Goal: Task Accomplishment & Management: Use online tool/utility

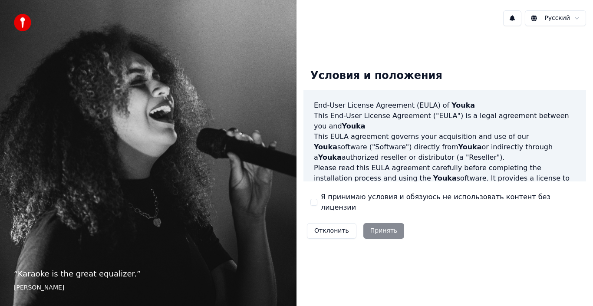
click at [379, 228] on div "Отклонить Принять" at bounding box center [356, 231] width 104 height 23
click at [313, 200] on button "Я принимаю условия и обязуюсь не использовать контент без лицензии" at bounding box center [314, 202] width 7 height 7
click at [380, 227] on button "Принять" at bounding box center [384, 231] width 41 height 16
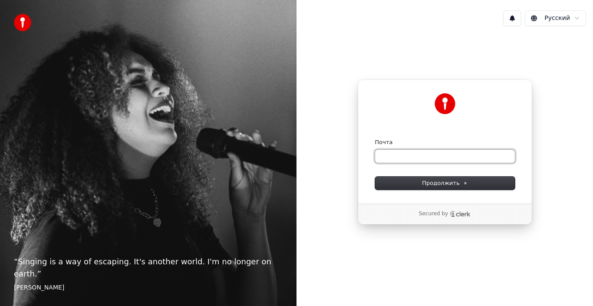
click at [403, 150] on input "Почта" at bounding box center [445, 156] width 140 height 13
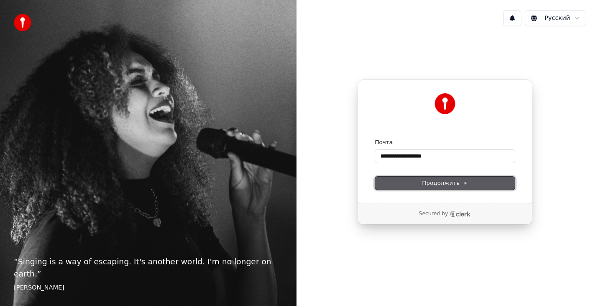
click at [434, 182] on span "Продолжить" at bounding box center [445, 183] width 46 height 8
type input "**********"
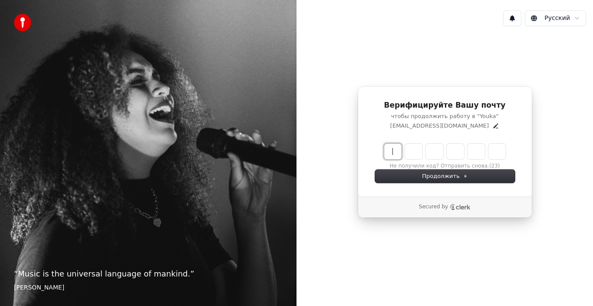
click at [391, 153] on input "Enter verification code" at bounding box center [453, 152] width 139 height 16
type input "******"
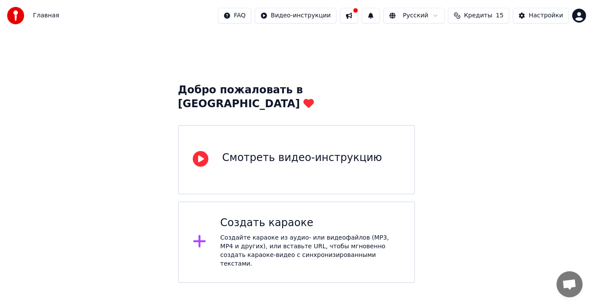
click at [303, 234] on div "Создайте караоке из аудио- или видеофайлов (MP3, MP4 и других), или вставьте UR…" at bounding box center [310, 251] width 180 height 35
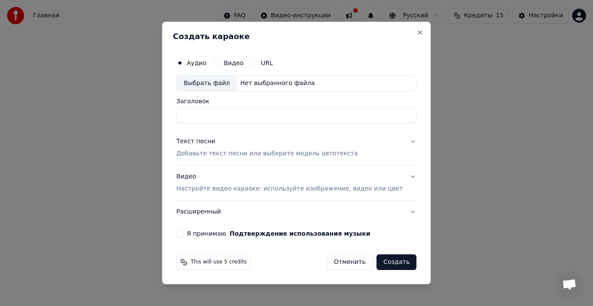
click at [209, 114] on input "Заголовок" at bounding box center [296, 116] width 240 height 16
type input "*"
type input "**********"
click at [216, 156] on p "Добавьте текст песни или выберите модель автотекста" at bounding box center [267, 154] width 182 height 9
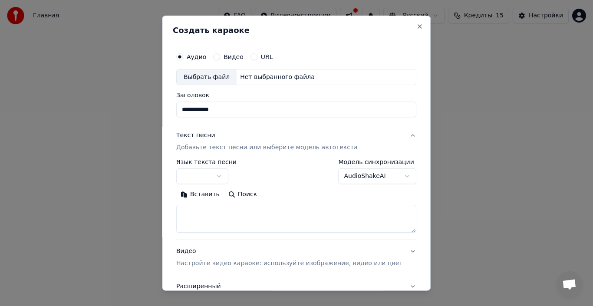
click at [228, 174] on button "button" at bounding box center [202, 177] width 52 height 16
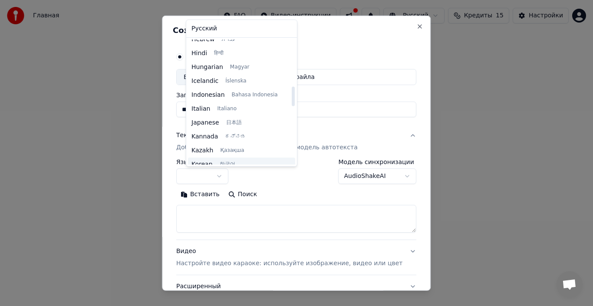
scroll to position [304, 0]
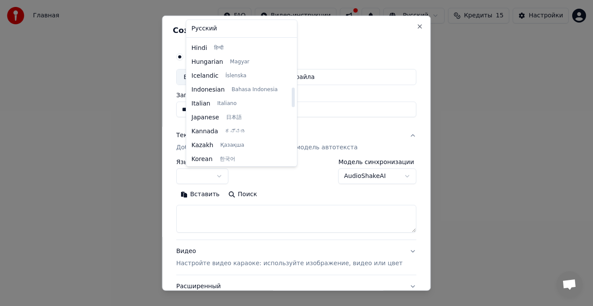
select select "**"
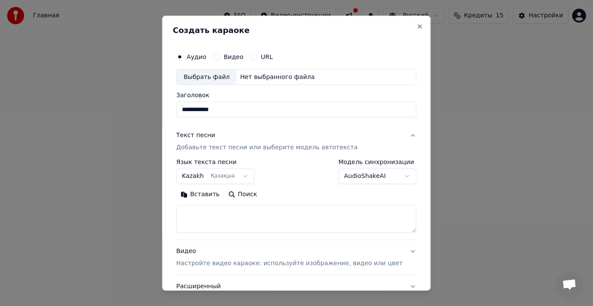
click at [212, 219] on textarea at bounding box center [296, 219] width 240 height 28
click at [202, 212] on textarea at bounding box center [296, 219] width 240 height 28
click at [213, 196] on button "Вставить" at bounding box center [200, 195] width 48 height 14
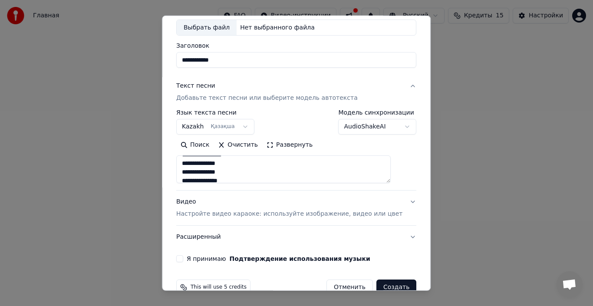
scroll to position [68, 0]
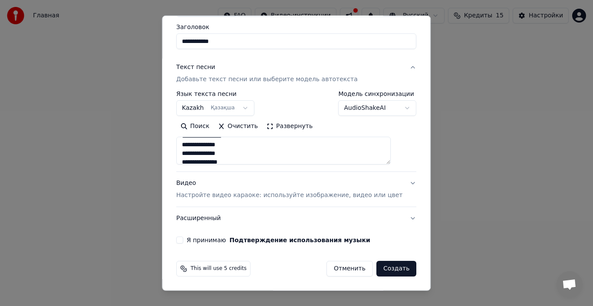
click at [199, 195] on p "Настройте видео караоке: используйте изображение, видео или цвет" at bounding box center [289, 195] width 226 height 9
type textarea "**********"
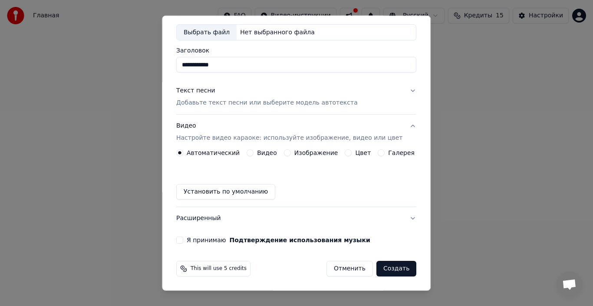
scroll to position [45, 0]
click at [252, 154] on button "Видео" at bounding box center [250, 152] width 7 height 7
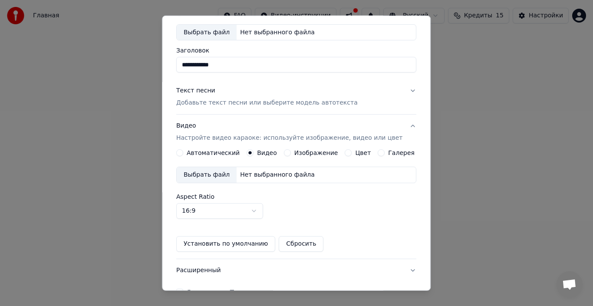
click at [189, 155] on div "Автоматический" at bounding box center [207, 152] width 63 height 7
click at [183, 153] on button "Автоматический" at bounding box center [179, 152] width 7 height 7
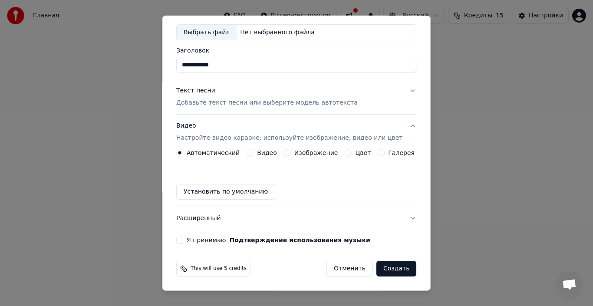
click at [327, 154] on label "Изображение" at bounding box center [317, 153] width 44 height 6
click at [291, 154] on button "Изображение" at bounding box center [287, 152] width 7 height 7
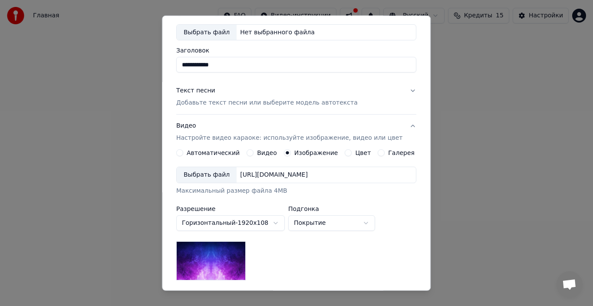
click at [311, 178] on div "https://imagedelivery.net/jkI57_JBx8hWPzcSI-uF5w/c7639807-3f76-4ea5-9112-66e75e…" at bounding box center [274, 175] width 75 height 9
click at [183, 152] on button "Автоматический" at bounding box center [179, 152] width 7 height 7
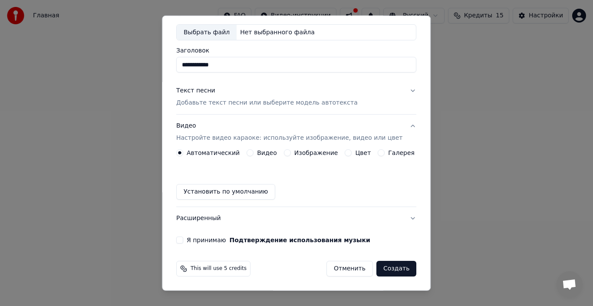
click at [387, 270] on button "Создать" at bounding box center [397, 269] width 40 height 16
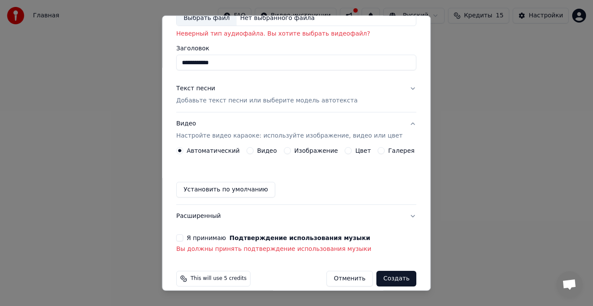
scroll to position [69, 0]
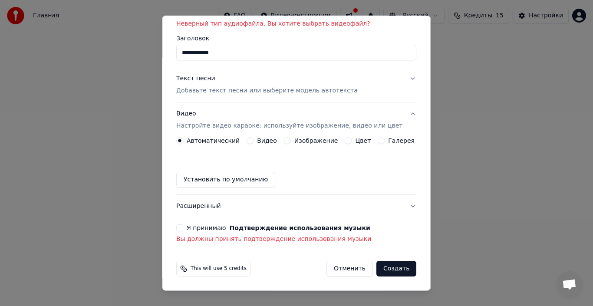
click at [183, 227] on button "Я принимаю Подтверждение использования музыки" at bounding box center [179, 228] width 7 height 7
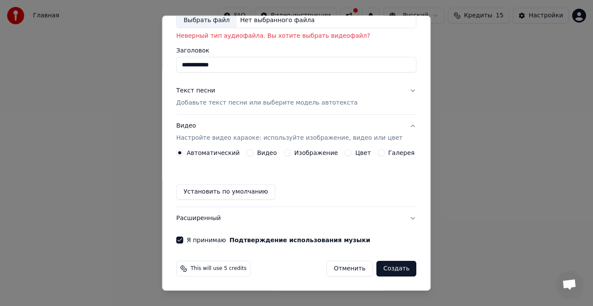
scroll to position [57, 0]
click at [385, 269] on button "Создать" at bounding box center [397, 269] width 40 height 16
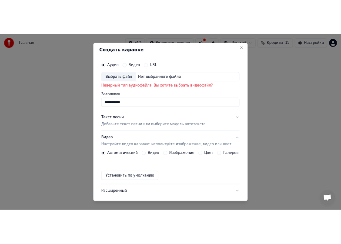
scroll to position [0, 0]
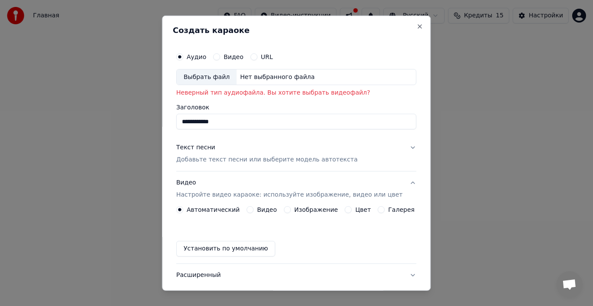
click at [209, 80] on div "Выбрать файл" at bounding box center [207, 77] width 60 height 16
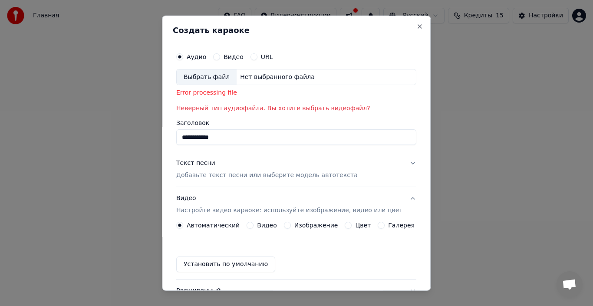
click at [256, 77] on div "Нет выбранного файла" at bounding box center [278, 77] width 82 height 9
click at [211, 80] on div "Выбрать файл" at bounding box center [207, 77] width 60 height 16
click at [212, 78] on div "Выбрать файл" at bounding box center [207, 77] width 60 height 16
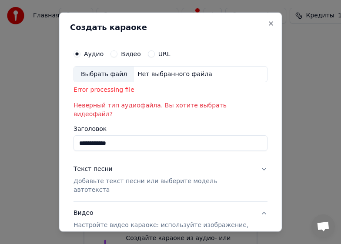
click at [108, 75] on div "Выбрать файл" at bounding box center [104, 74] width 60 height 16
click at [148, 53] on button "URL" at bounding box center [151, 53] width 7 height 7
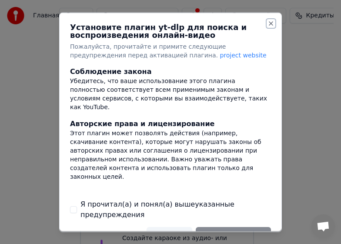
click at [267, 24] on button "Close" at bounding box center [270, 23] width 7 height 7
click at [267, 23] on button "Close" at bounding box center [270, 23] width 7 height 7
click at [77, 206] on div "Я прочитал(а) и понял(а) вышеуказанные предупреждения" at bounding box center [170, 209] width 201 height 21
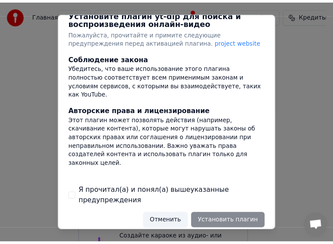
scroll to position [21, 0]
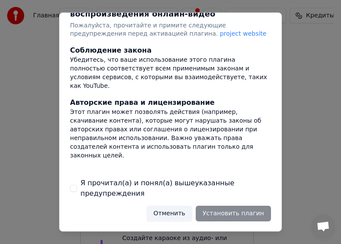
click at [169, 216] on button "Отменить" at bounding box center [169, 213] width 46 height 16
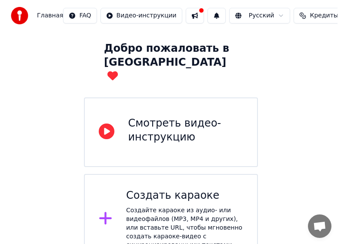
scroll to position [43, 0]
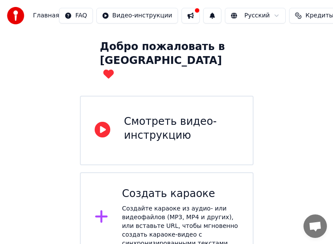
click at [169, 204] on div "Создайте караоке из аудио- или видеофайлов (MP3, MP4 и других), или вставьте UR…" at bounding box center [180, 225] width 117 height 43
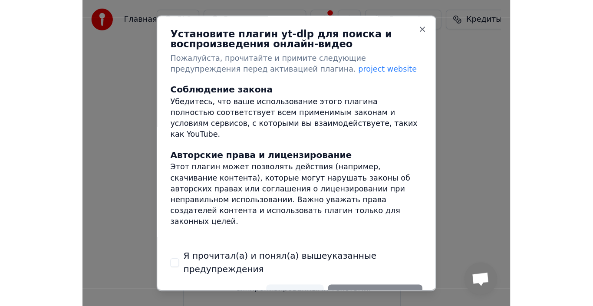
scroll to position [0, 0]
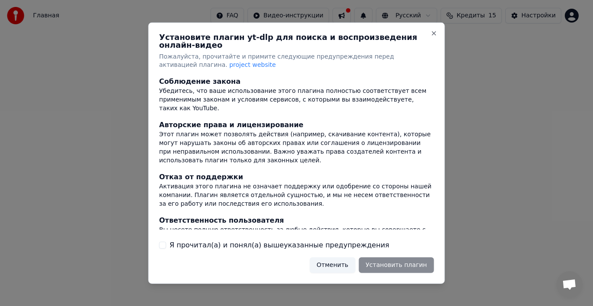
click at [165, 242] on button "Я прочитал(а) и понял(а) вышеуказанные предупреждения" at bounding box center [162, 245] width 7 height 7
click at [404, 262] on button "Установить плагин" at bounding box center [396, 266] width 75 height 16
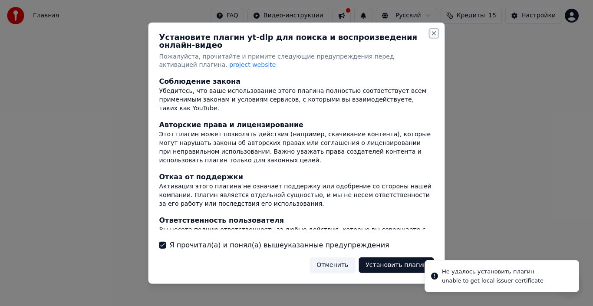
click at [436, 36] on button "Close" at bounding box center [434, 33] width 7 height 7
click at [501, 186] on div at bounding box center [296, 153] width 593 height 306
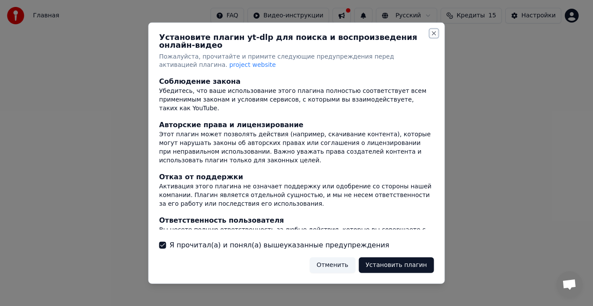
click at [431, 35] on button "Close" at bounding box center [434, 33] width 7 height 7
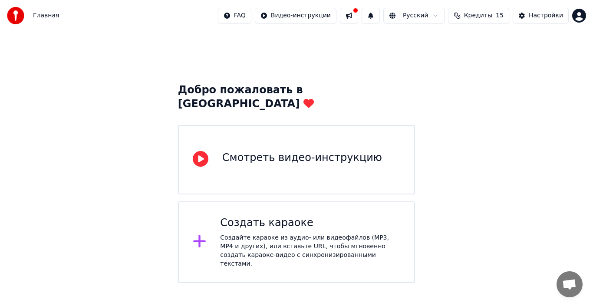
click at [274, 218] on div "Создать караоке Создайте караоке из аудио- или видеофайлов (MP3, MP4 и других),…" at bounding box center [310, 242] width 180 height 52
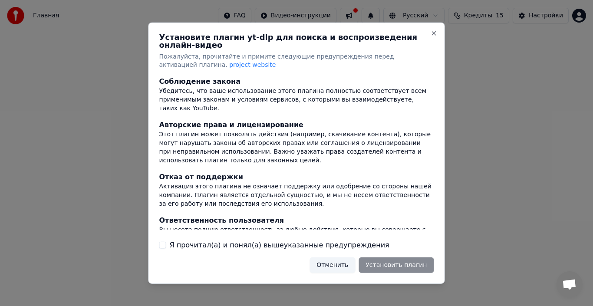
click at [162, 242] on button "Я прочитал(а) и понял(а) вышеуказанные предупреждения" at bounding box center [162, 245] width 7 height 7
click at [436, 36] on button "Close" at bounding box center [434, 33] width 7 height 7
click at [345, 262] on button "Отменить" at bounding box center [333, 266] width 46 height 16
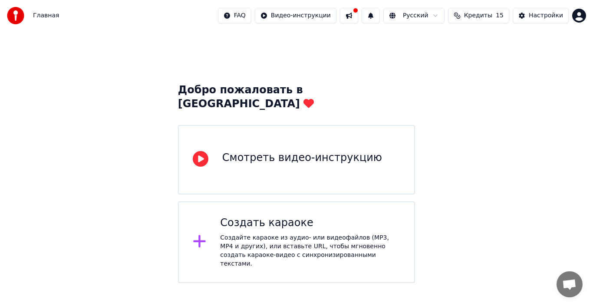
click at [242, 234] on div "Создайте караоке из аудио- или видеофайлов (MP3, MP4 и других), или вставьте UR…" at bounding box center [310, 251] width 180 height 35
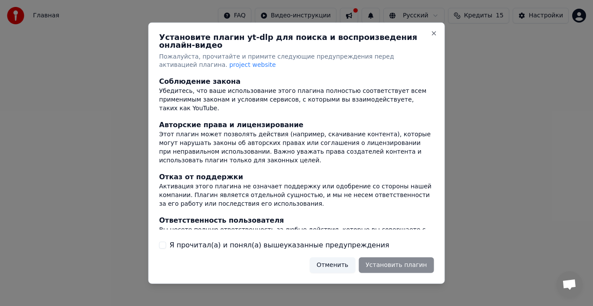
click at [164, 242] on button "Я прочитал(а) и понял(а) вышеуказанные предупреждения" at bounding box center [162, 245] width 7 height 7
click at [411, 260] on button "Установить плагин" at bounding box center [396, 266] width 75 height 16
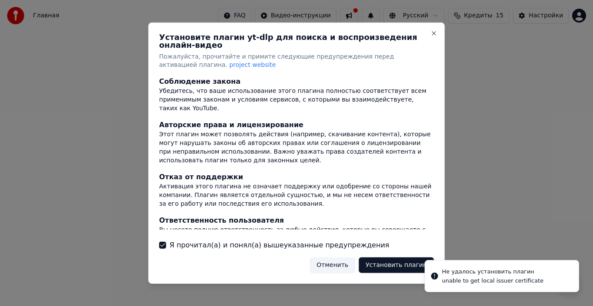
click at [499, 233] on div at bounding box center [296, 153] width 593 height 306
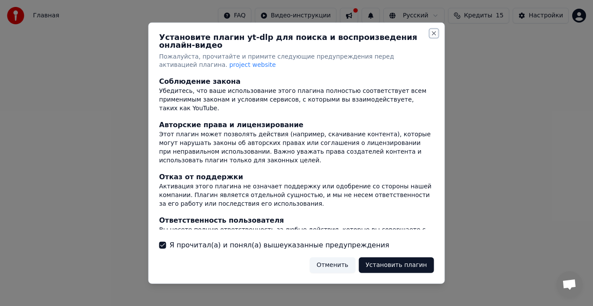
click at [434, 36] on button "Close" at bounding box center [434, 33] width 7 height 7
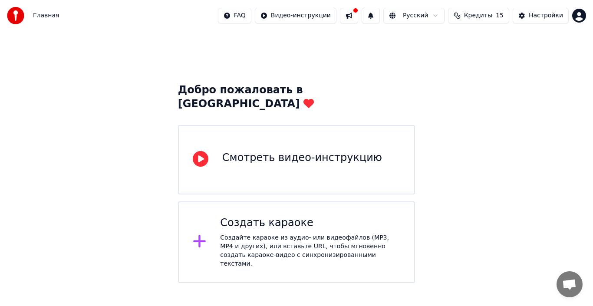
click at [282, 216] on div "Создать караоке" at bounding box center [310, 223] width 180 height 14
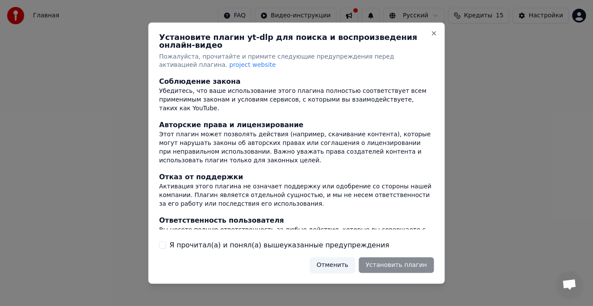
click at [162, 243] on button "Я прочитал(а) и понял(а) вышеуказанные предупреждения" at bounding box center [162, 245] width 7 height 7
click at [390, 260] on button "Установить плагин" at bounding box center [396, 266] width 75 height 16
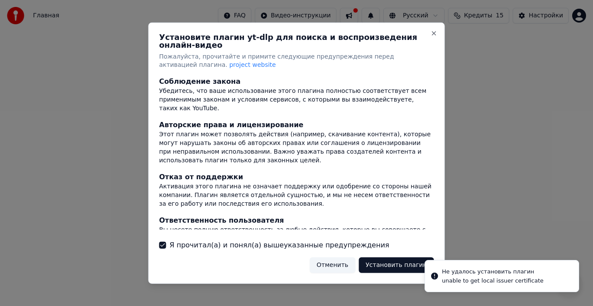
click at [525, 273] on div at bounding box center [296, 153] width 593 height 306
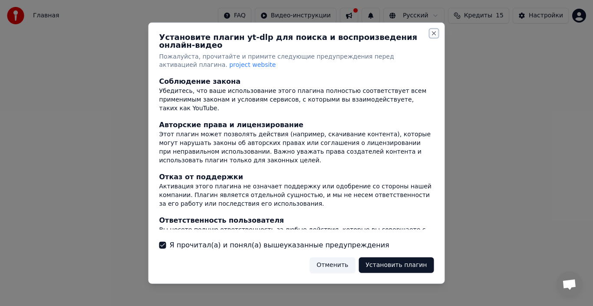
click at [433, 36] on button "Close" at bounding box center [434, 33] width 7 height 7
click at [253, 131] on div "Этот плагин может позволять действия (например, скачивание контента), которые м…" at bounding box center [296, 147] width 275 height 35
click at [122, 64] on div at bounding box center [296, 153] width 593 height 306
click at [229, 63] on span "project website" at bounding box center [252, 64] width 46 height 7
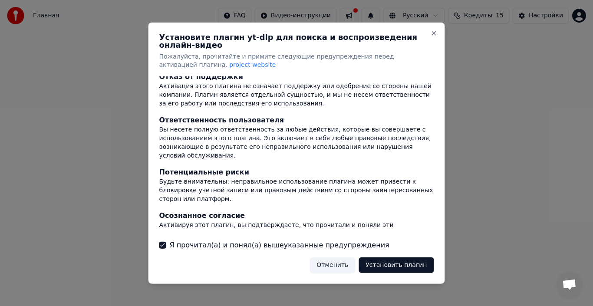
scroll to position [109, 0]
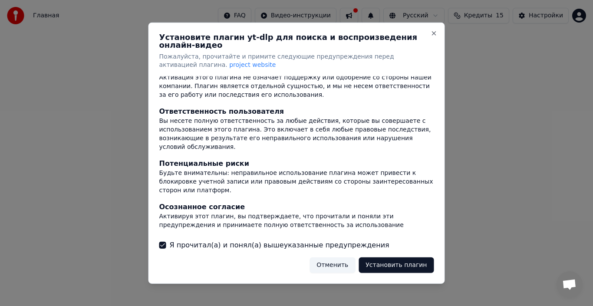
click at [381, 263] on button "Установить плагин" at bounding box center [396, 266] width 75 height 16
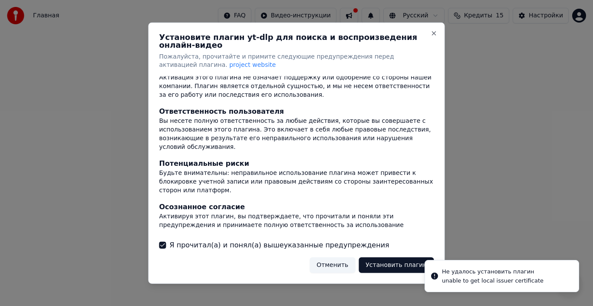
click at [486, 275] on div at bounding box center [296, 153] width 593 height 306
click at [434, 35] on button "Close" at bounding box center [434, 33] width 7 height 7
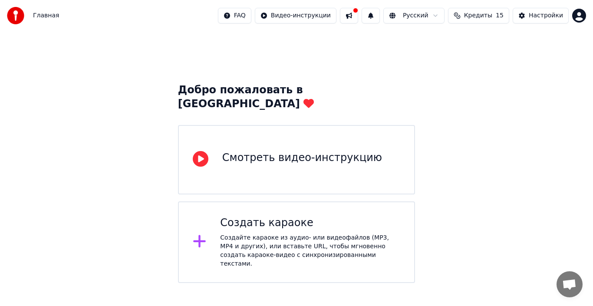
click at [205, 151] on icon at bounding box center [201, 159] width 16 height 16
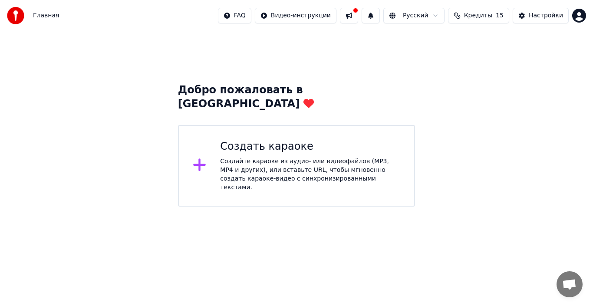
click at [276, 157] on div "Создайте караоке из аудио- или видеофайлов (MP3, MP4 и других), или вставьте UR…" at bounding box center [310, 174] width 180 height 35
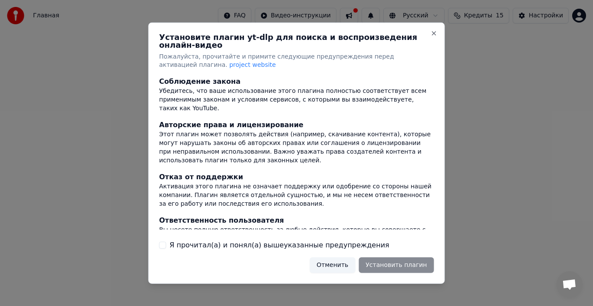
click at [161, 242] on button "Я прочитал(а) и понял(а) вышеуказанные предупреждения" at bounding box center [162, 245] width 7 height 7
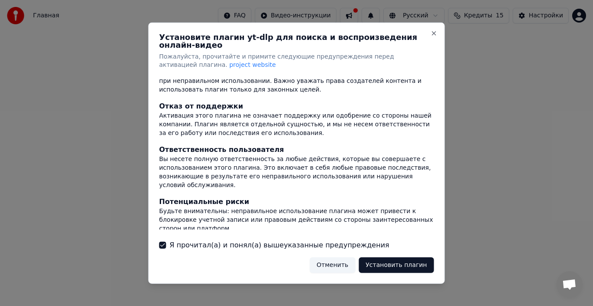
scroll to position [109, 0]
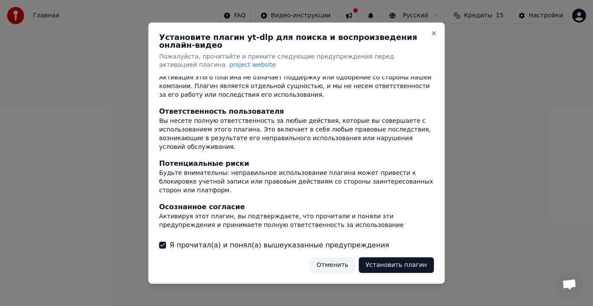
click at [401, 265] on button "Установить плагин" at bounding box center [396, 266] width 75 height 16
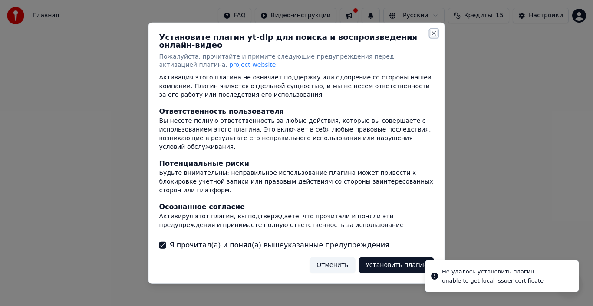
click at [434, 36] on button "Close" at bounding box center [434, 33] width 7 height 7
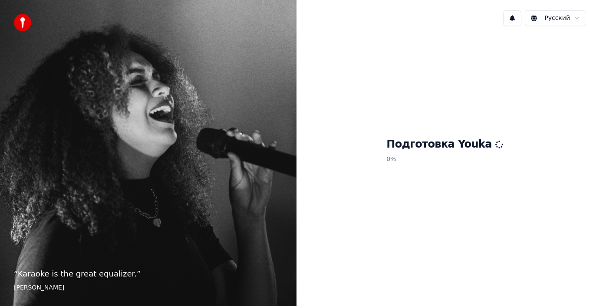
click at [560, 23] on html "“ Karaoke is the great equalizer. ” [PERSON_NAME] Русский Подготовка Youka 0 %" at bounding box center [296, 153] width 593 height 306
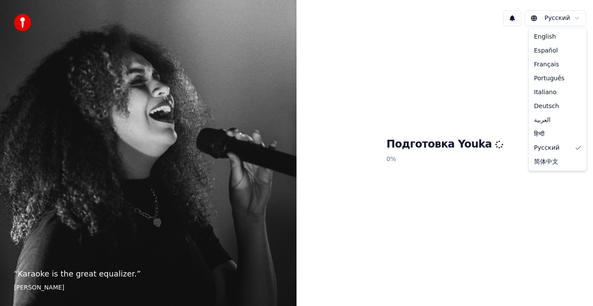
click at [562, 19] on html "“ Karaoke is the great equalizer. ” [PERSON_NAME] Русский Подготовка Youka 0 % …" at bounding box center [296, 153] width 593 height 306
click at [473, 58] on html "“ [PERSON_NAME]'t sing because I'm happy; I'm happy because I sing. ” [PERSON_N…" at bounding box center [296, 153] width 593 height 306
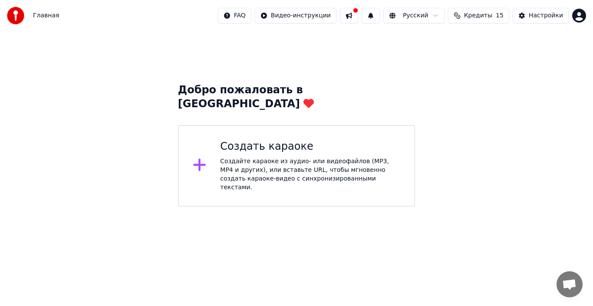
click at [261, 157] on div "Создайте караоке из аудио- или видеофайлов (MP3, MP4 и других), или вставьте UR…" at bounding box center [310, 174] width 180 height 35
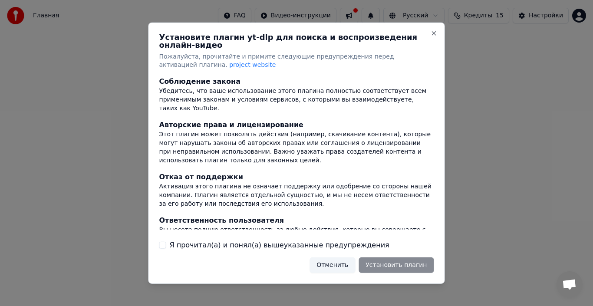
click at [163, 242] on button "Я прочитал(а) и понял(а) вышеуказанные предупреждения" at bounding box center [162, 245] width 7 height 7
click at [434, 36] on button "Close" at bounding box center [434, 33] width 7 height 7
click at [393, 262] on button "Установить плагин" at bounding box center [396, 266] width 75 height 16
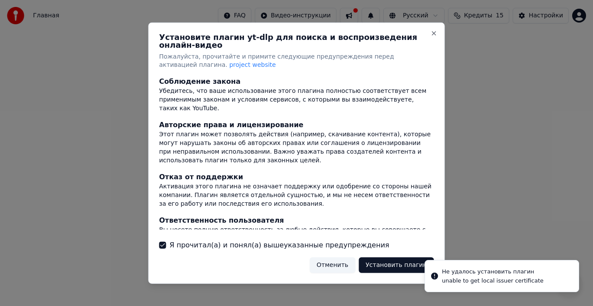
click at [517, 271] on div at bounding box center [296, 153] width 593 height 306
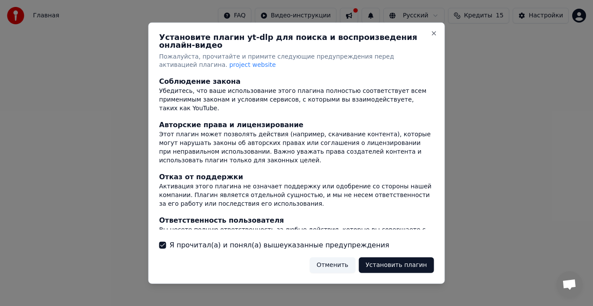
click at [504, 199] on div at bounding box center [296, 153] width 593 height 306
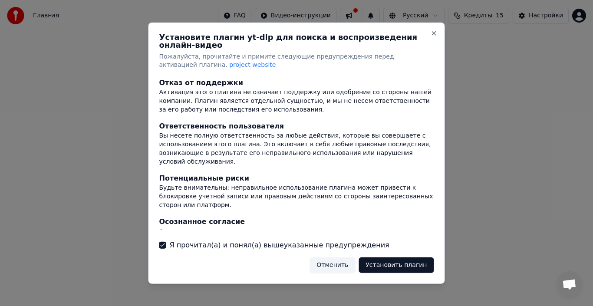
scroll to position [109, 0]
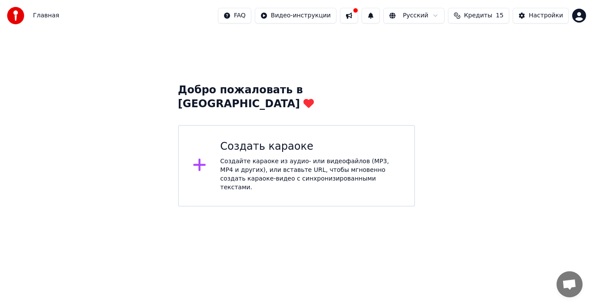
click at [256, 140] on div "Создать караоке" at bounding box center [310, 147] width 180 height 14
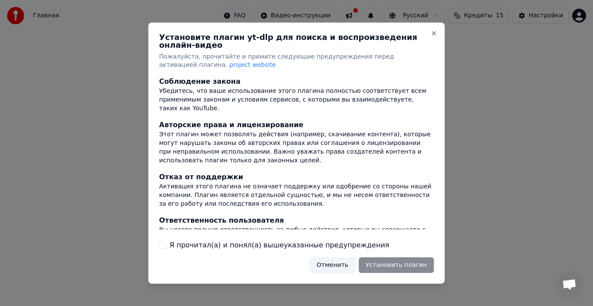
click at [164, 243] on button "Я прочитал(а) и понял(а) вышеуказанные предупреждения" at bounding box center [162, 245] width 7 height 7
click at [434, 36] on button "Close" at bounding box center [434, 33] width 7 height 7
